Goal: Information Seeking & Learning: Learn about a topic

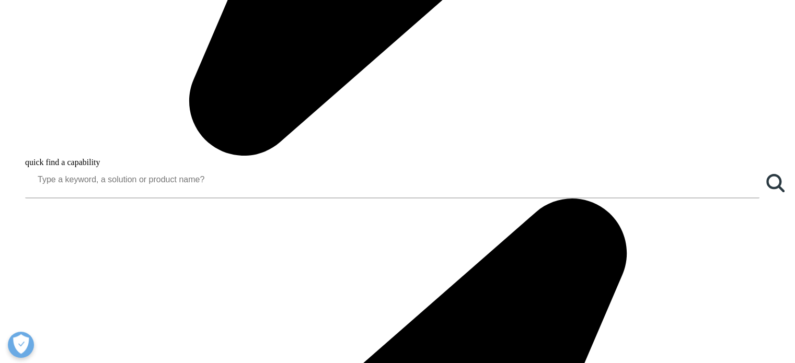
scroll to position [1045, 0]
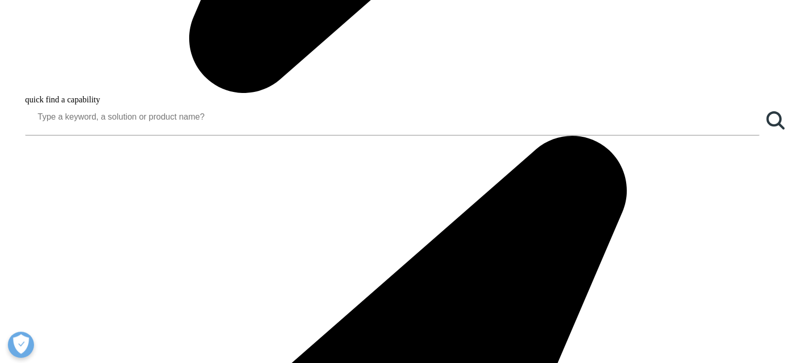
copy div "We also find many parenteral products among the pharmaceutical industry’s best-…"
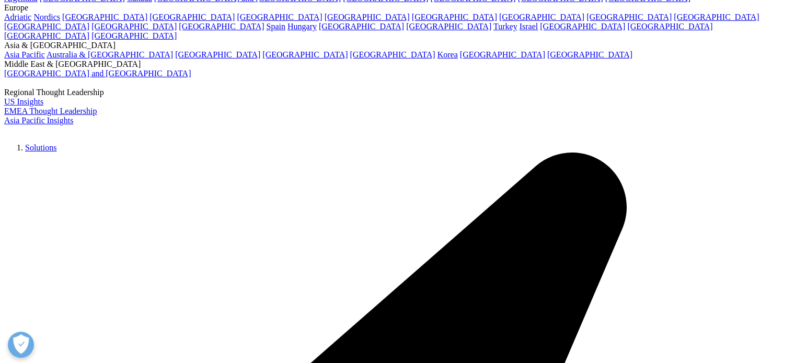
scroll to position [105, 0]
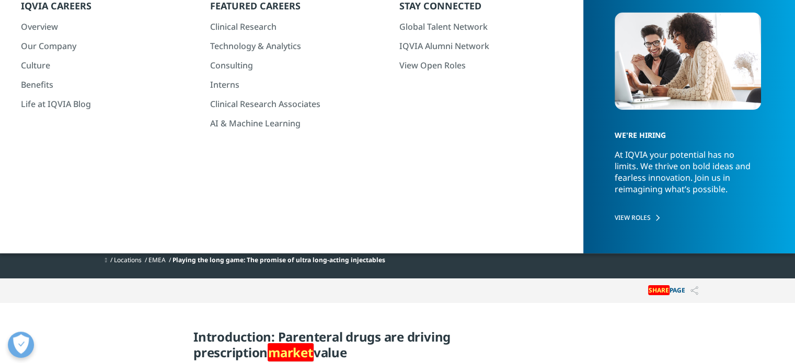
drag, startPoint x: 96, startPoint y: 108, endPoint x: 135, endPoint y: 105, distance: 38.8
click at [135, 105] on div "[PERSON_NAME], Vice President, EMEA Thought Leadership" at bounding box center [369, 108] width 560 height 13
copy div "[PERSON_NAME]"
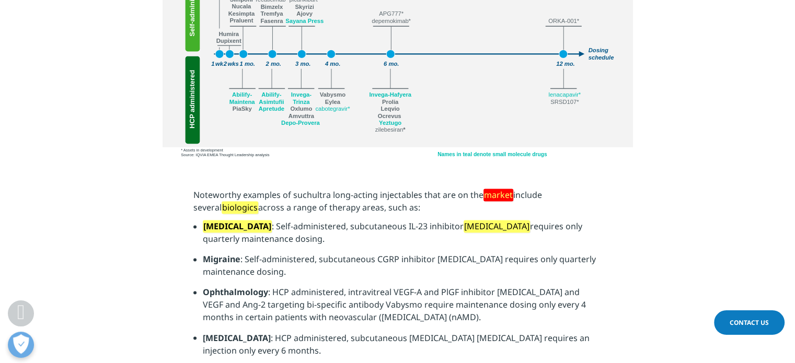
scroll to position [1829, 0]
